Goal: Task Accomplishment & Management: Use online tool/utility

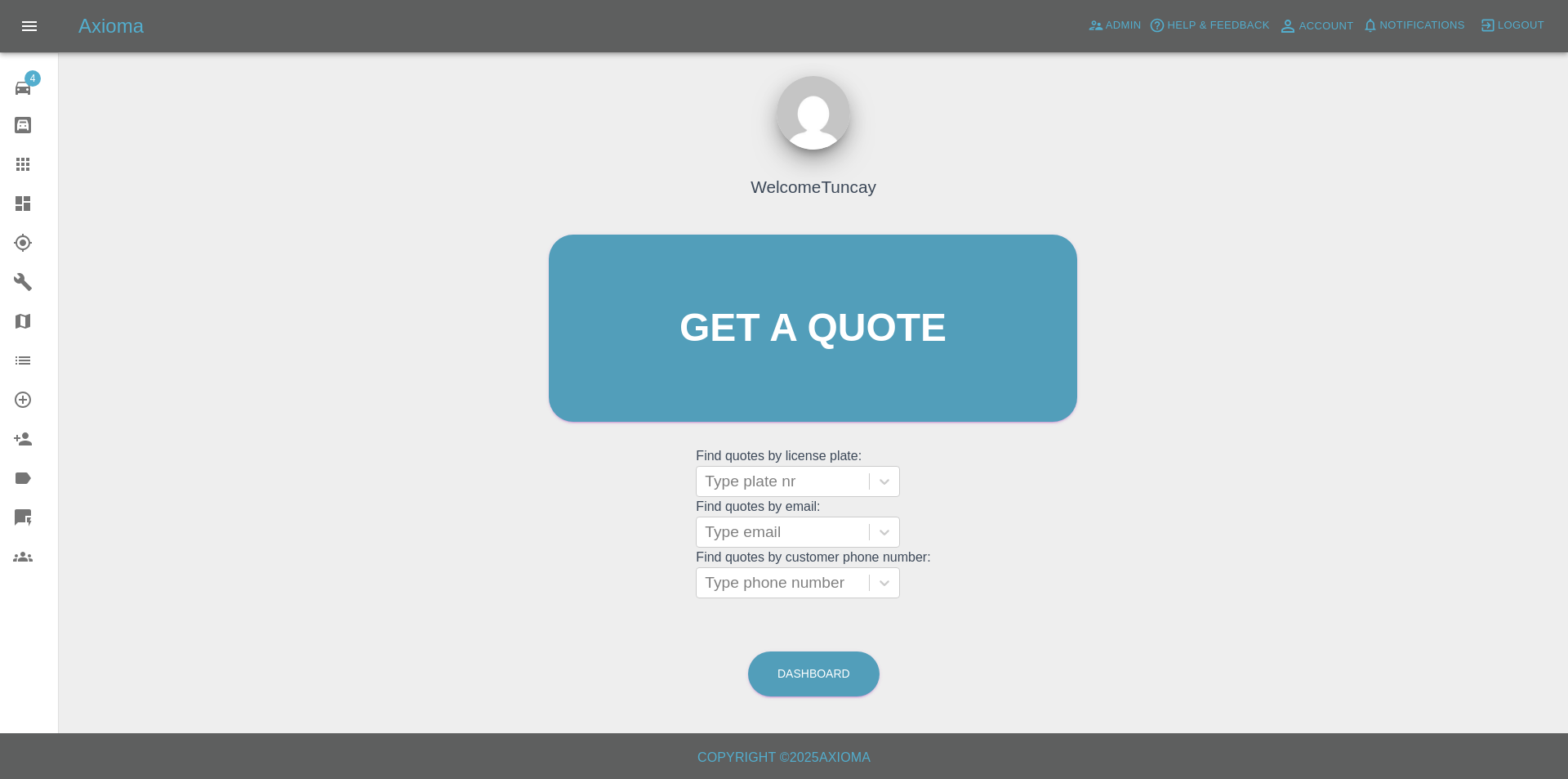
click at [37, 211] on div at bounding box center [36, 204] width 46 height 20
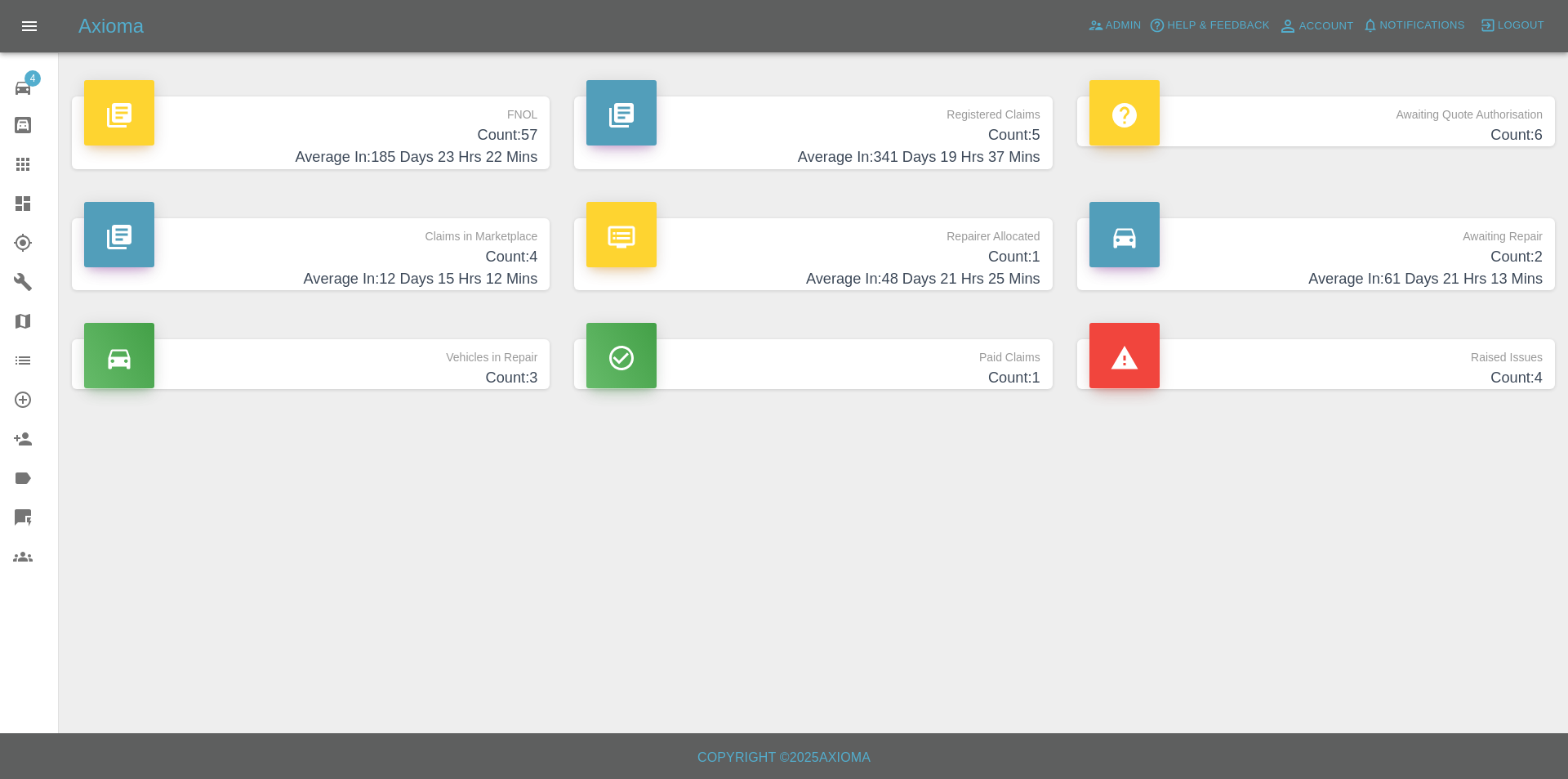
click at [292, 163] on h4 "Average In: 185 Days 23 Hrs 22 Mins" at bounding box center [310, 157] width 453 height 22
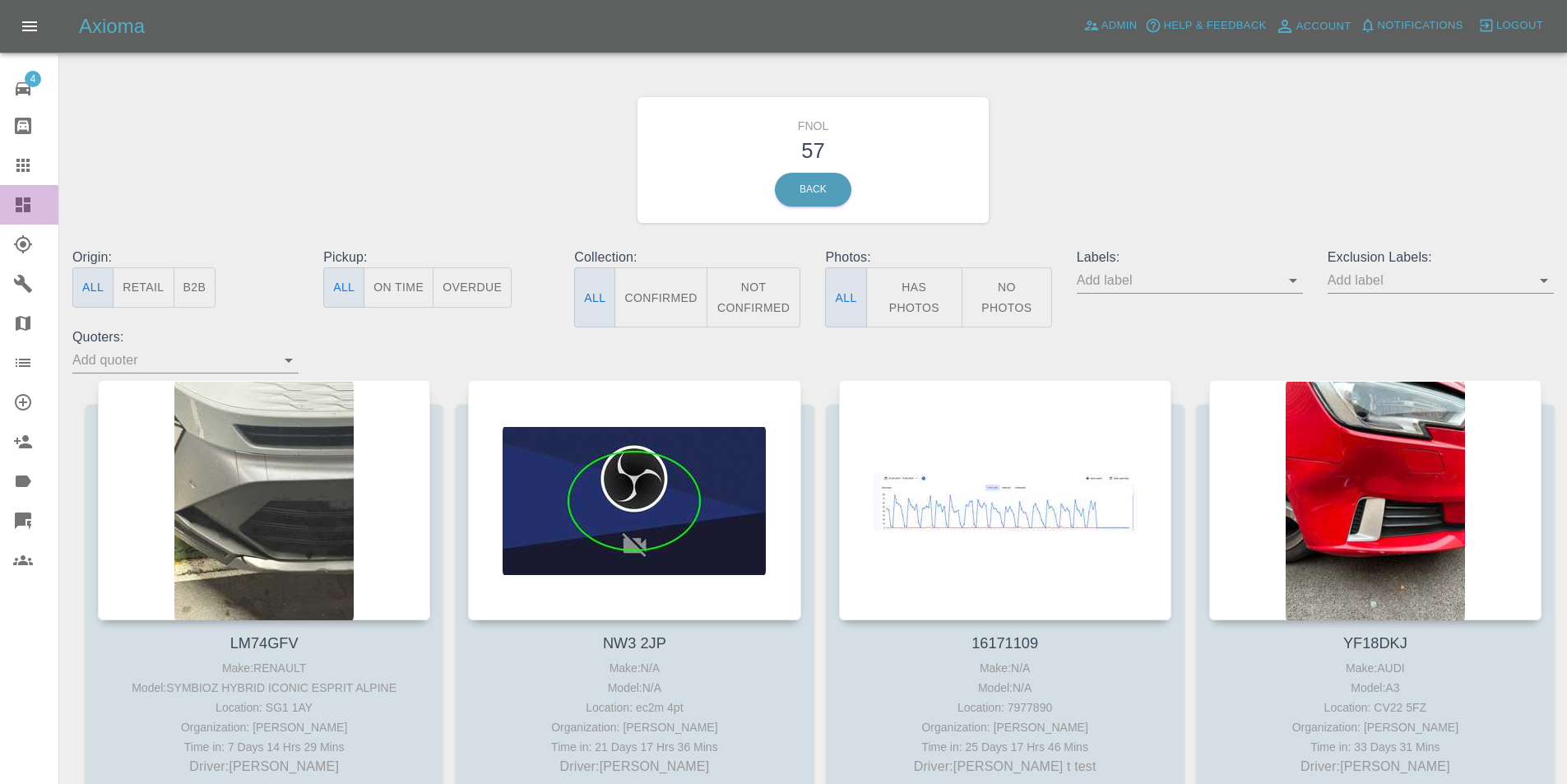
click at [10, 200] on link "Dashboard" at bounding box center [29, 205] width 59 height 40
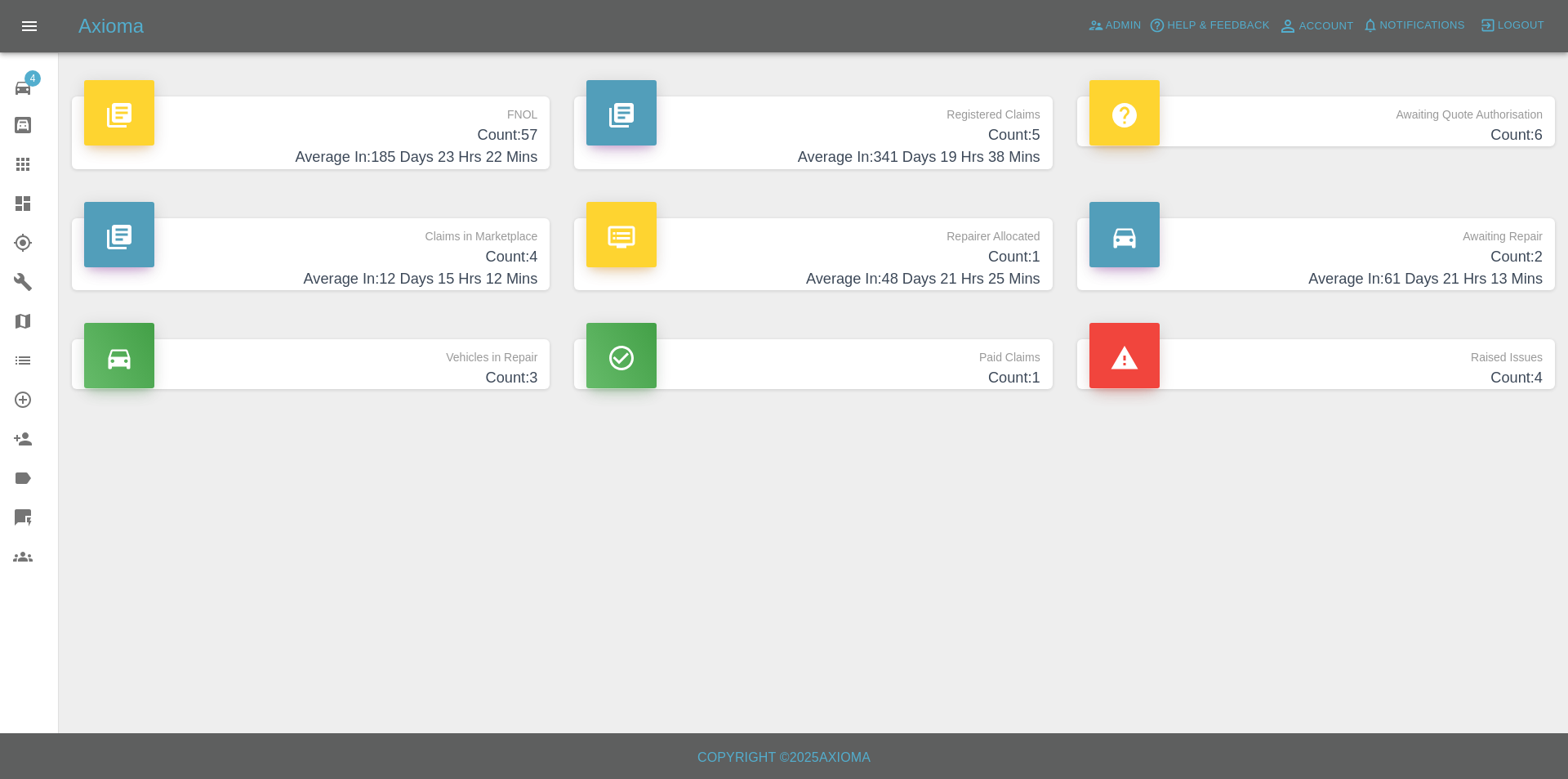
click at [1148, 268] on h4 "Average In: 61 Days 21 Hrs 13 Mins" at bounding box center [1316, 279] width 453 height 22
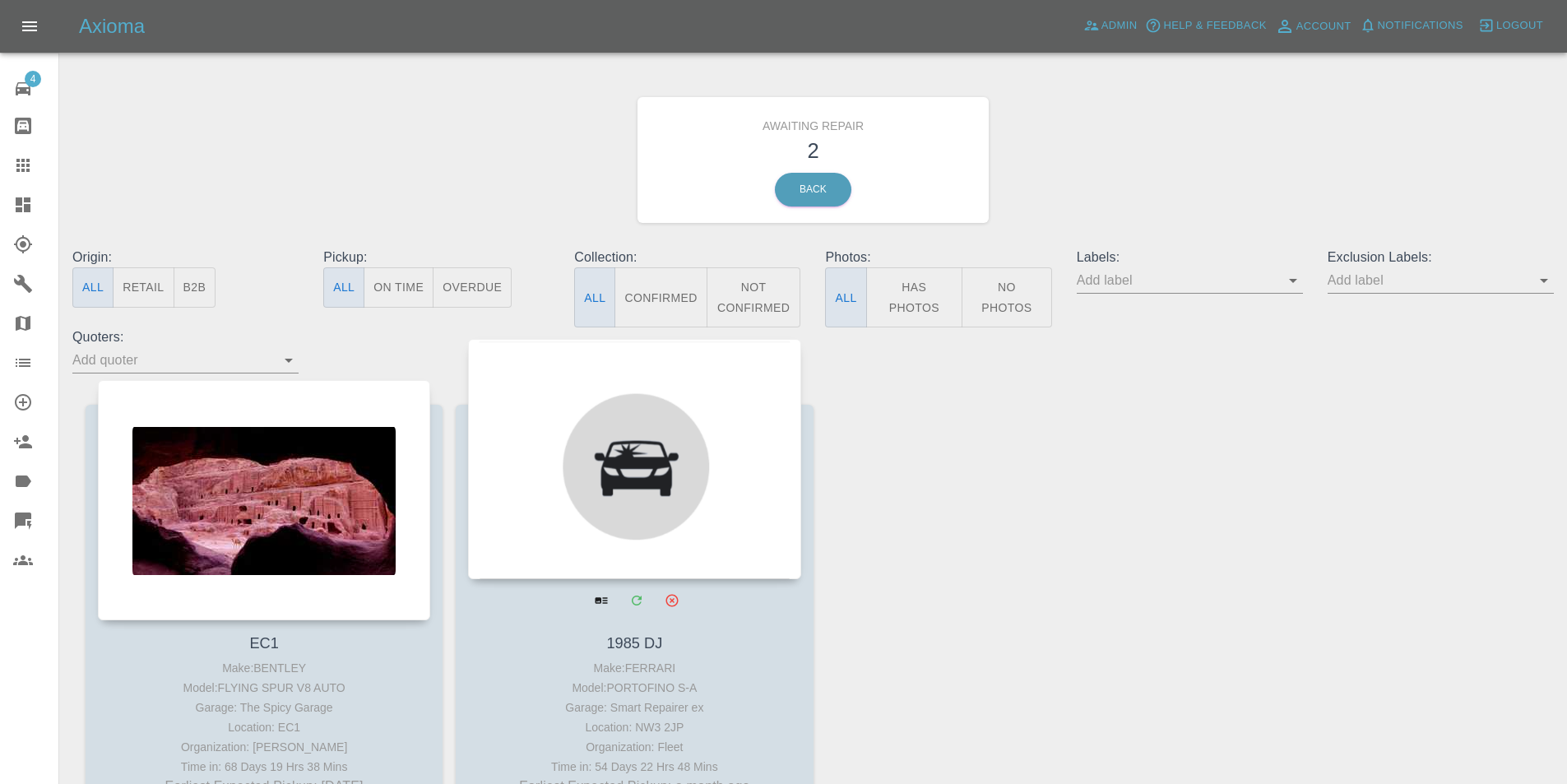
click at [692, 442] on div at bounding box center [634, 458] width 332 height 240
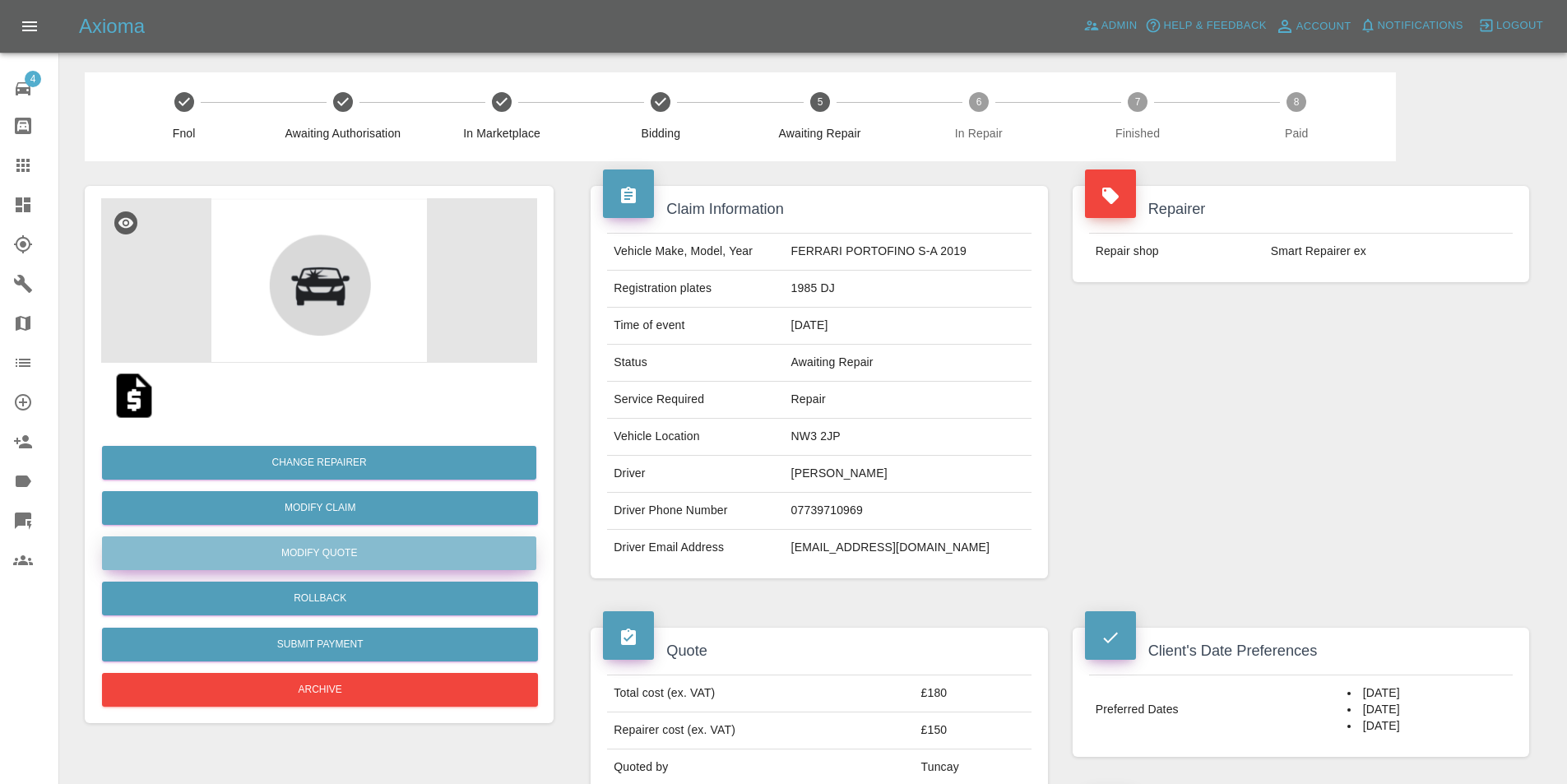
click at [461, 543] on button "Modify Quote" at bounding box center [319, 553] width 434 height 33
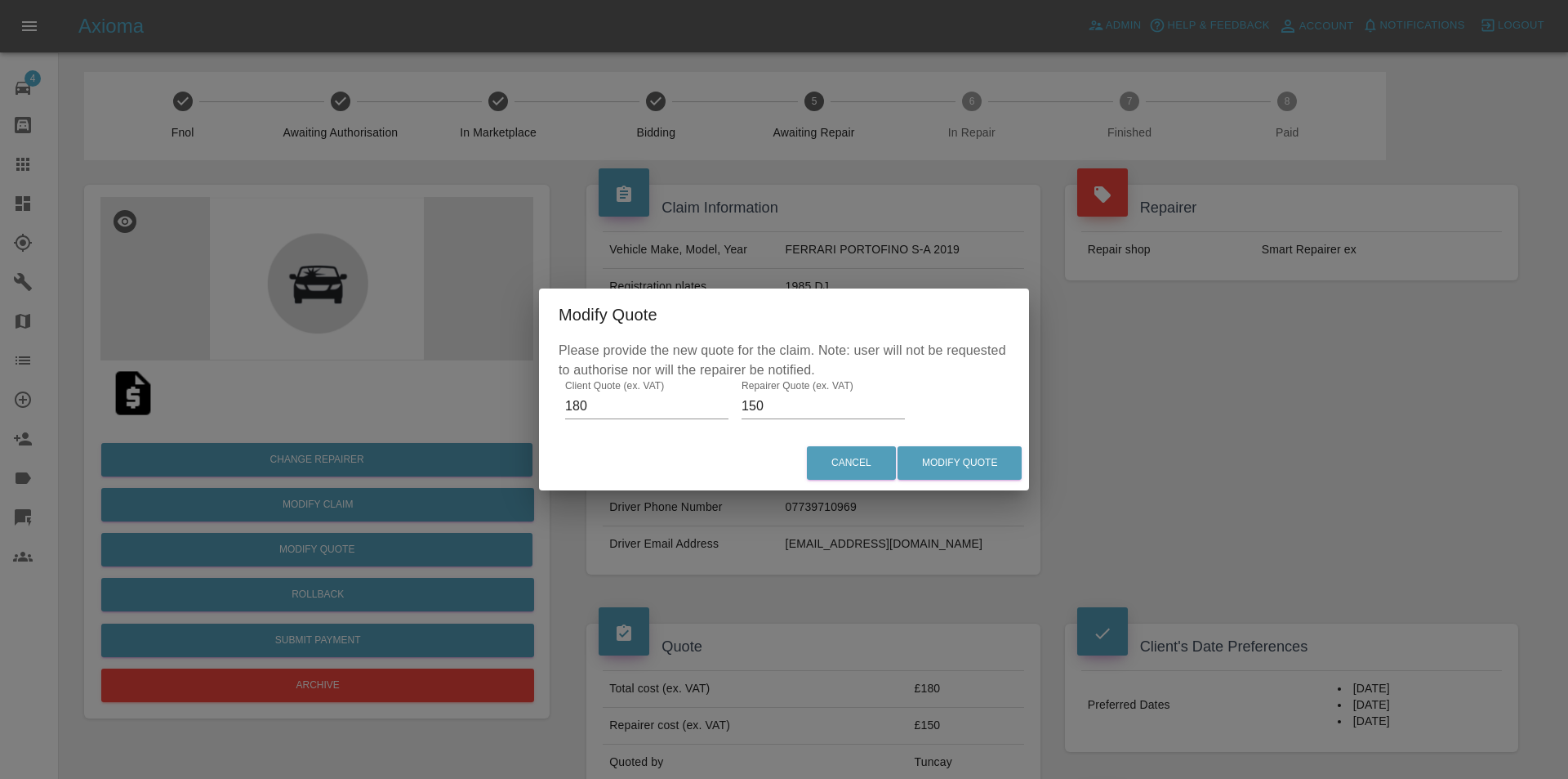
click at [805, 468] on div "Cancel Modify Quote" at bounding box center [784, 462] width 490 height 55
click at [252, 109] on div "Modify Quote Please provide the new quote for the claim. Note: user will not be…" at bounding box center [784, 389] width 1568 height 779
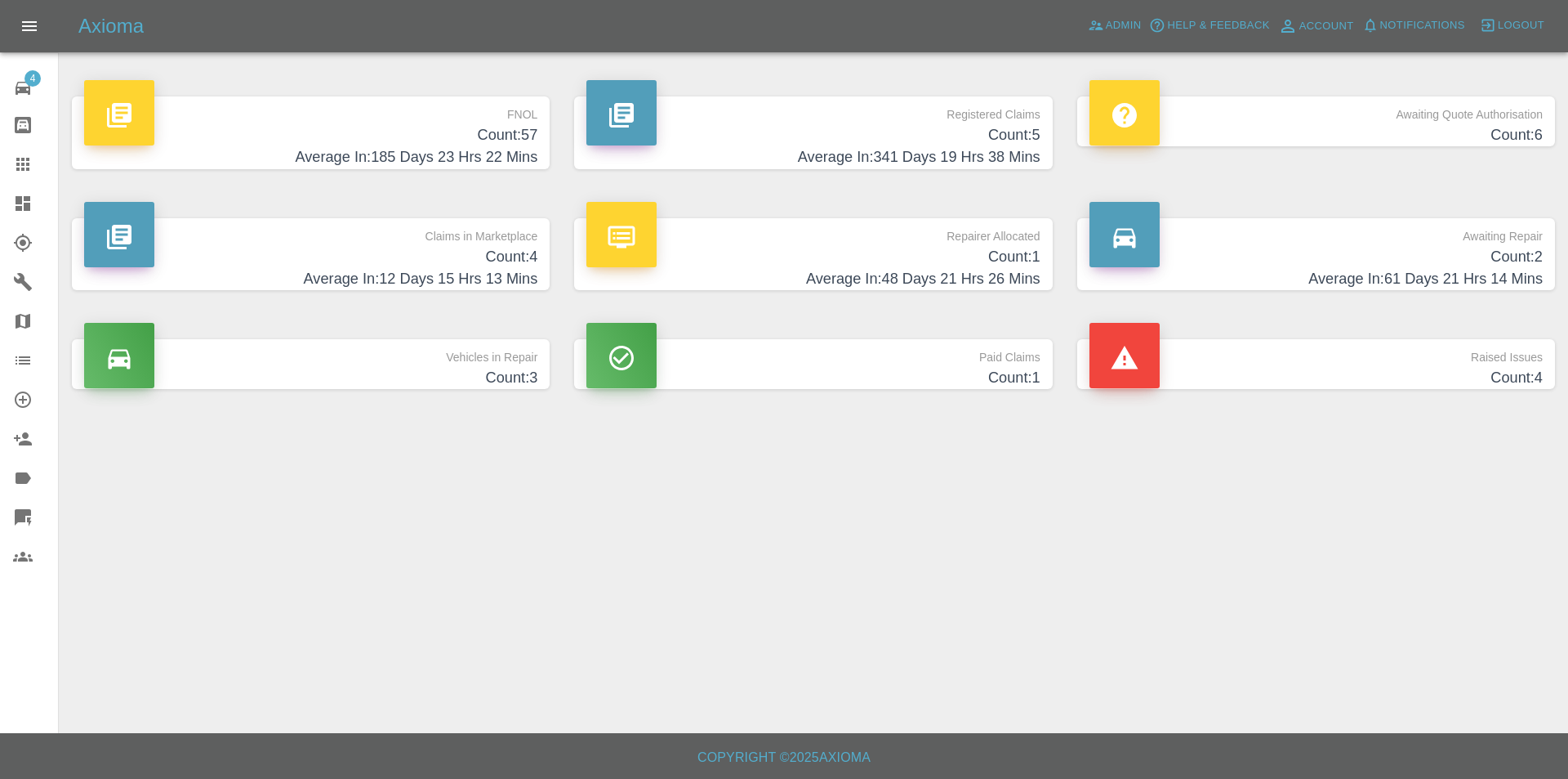
click at [769, 279] on h4 "Average In: 48 Days 21 Hrs 26 Mins" at bounding box center [813, 279] width 453 height 22
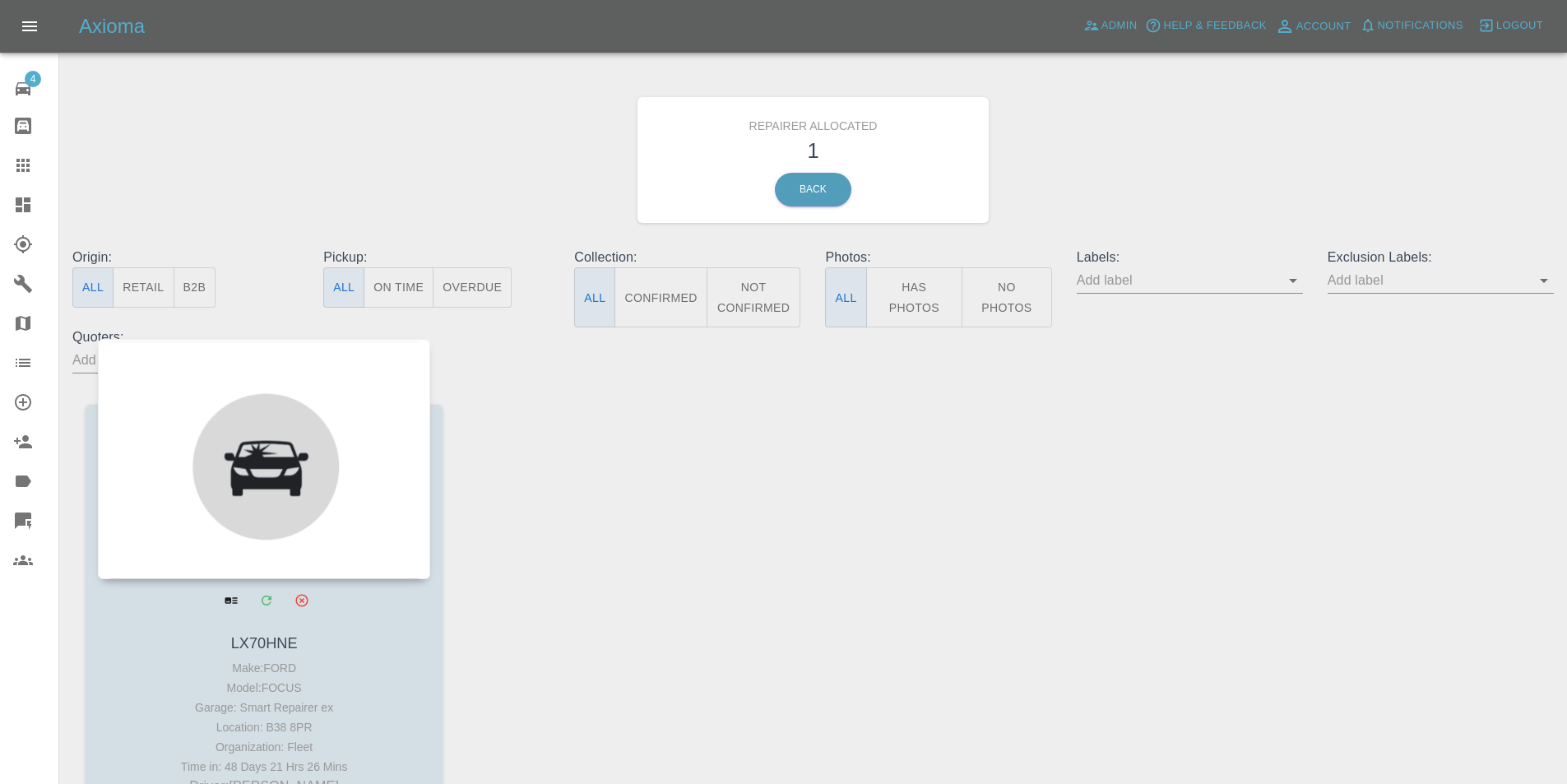
click at [326, 448] on div at bounding box center [264, 458] width 332 height 240
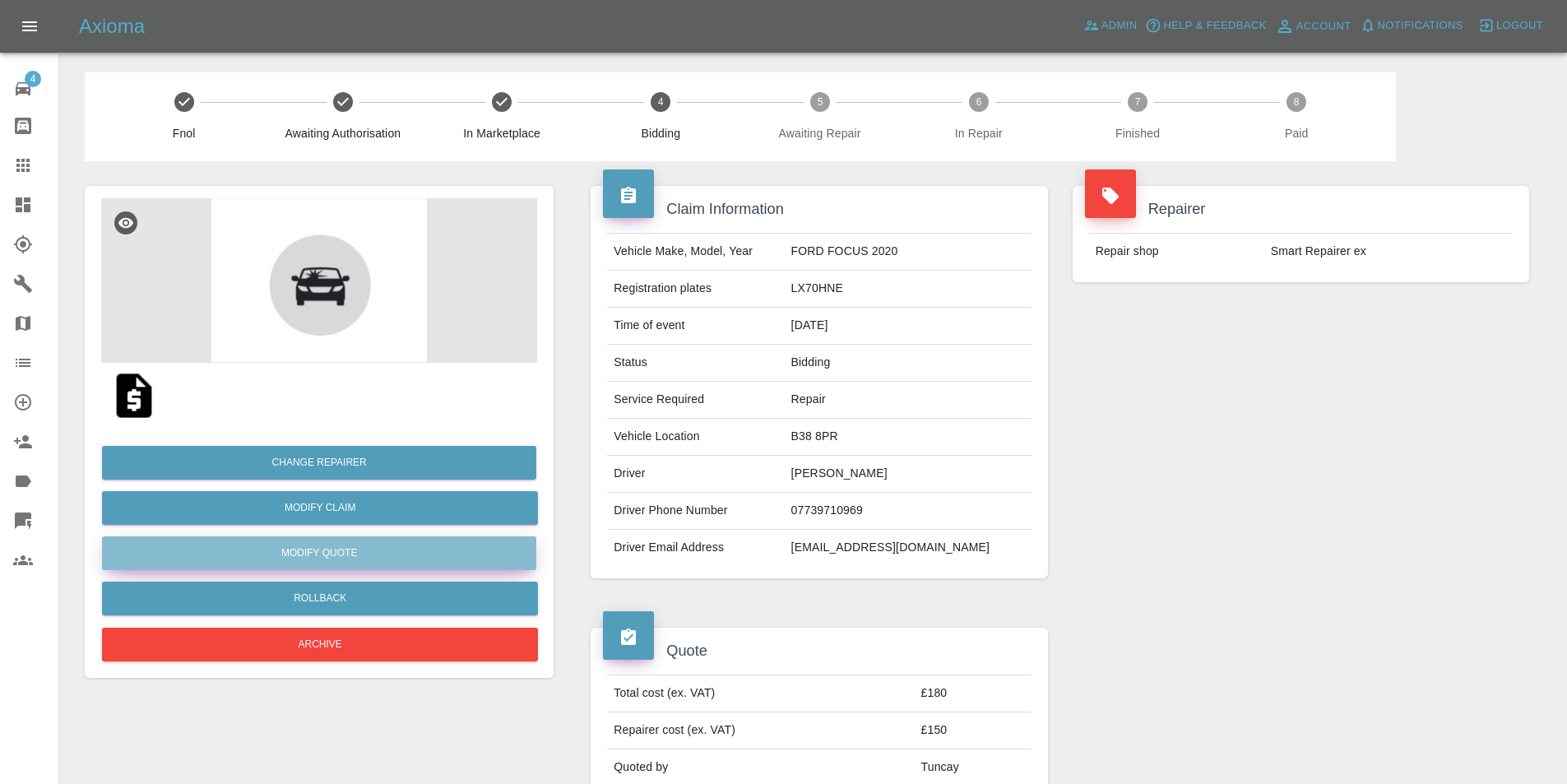
click at [331, 547] on button "Modify Quote" at bounding box center [319, 553] width 434 height 33
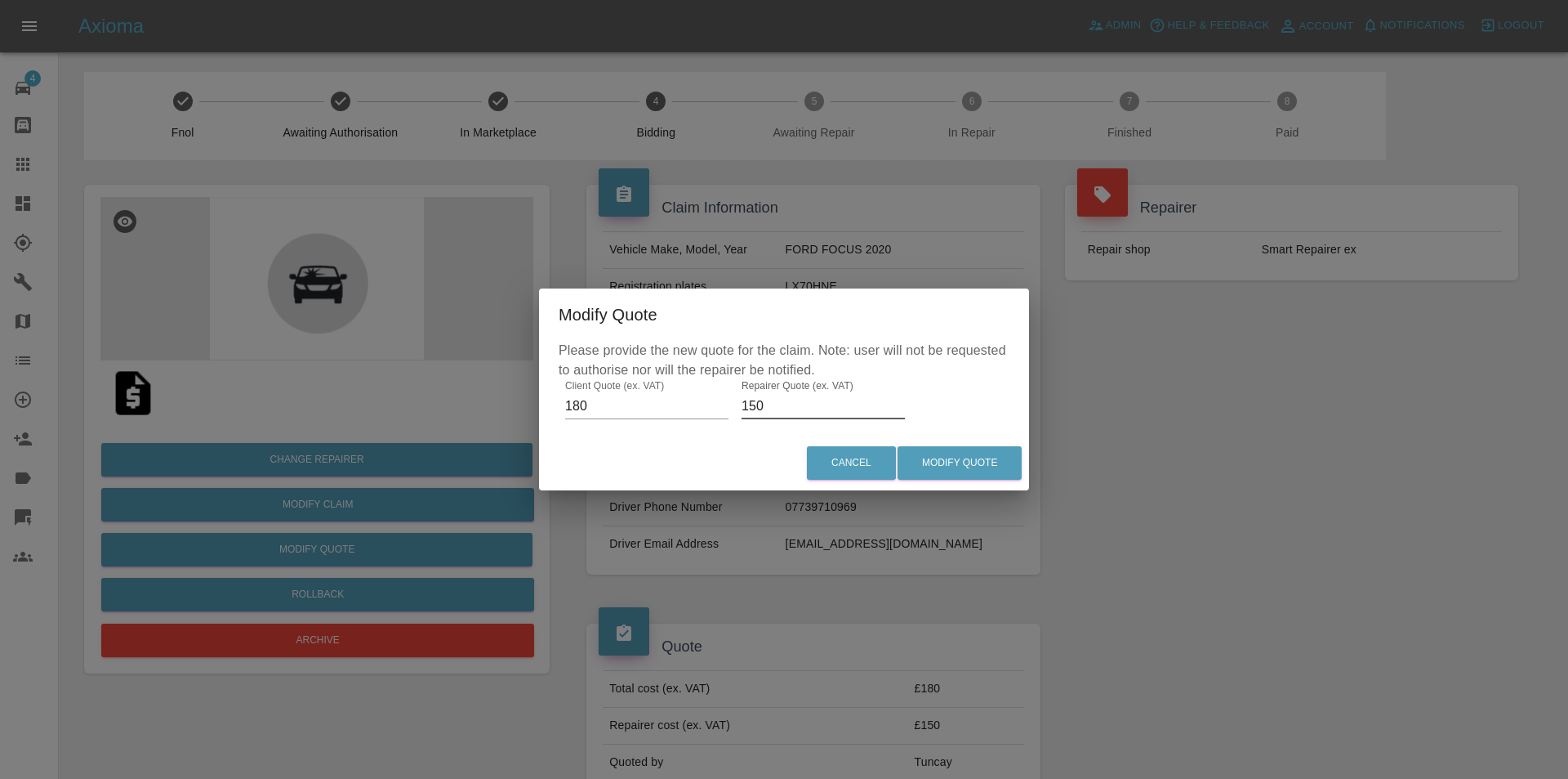
drag, startPoint x: 751, startPoint y: 409, endPoint x: 719, endPoint y: 411, distance: 32.1
click at [719, 411] on div "Please provide the new quote for the claim. Note: user will not be requested to…" at bounding box center [784, 388] width 490 height 95
type input "140"
click at [935, 444] on div "Cancel Modify Quote" at bounding box center [784, 462] width 490 height 55
click at [940, 449] on button "Modify Quote" at bounding box center [959, 462] width 124 height 33
